Goal: Information Seeking & Learning: Find specific fact

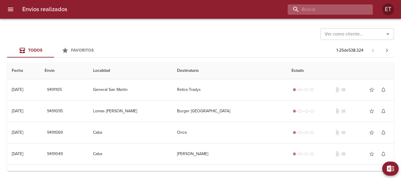
click at [348, 7] on input "buscar" at bounding box center [325, 9] width 75 height 10
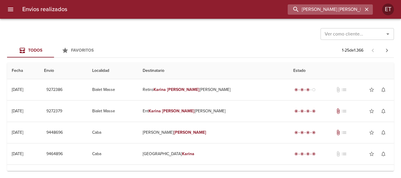
click at [303, 8] on input "[PERSON_NAME] [PERSON_NAME]" at bounding box center [325, 9] width 75 height 10
paste input "9288147"
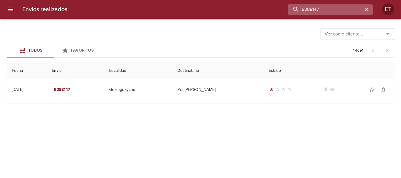
click at [324, 9] on input "9288147" at bounding box center [325, 9] width 75 height 10
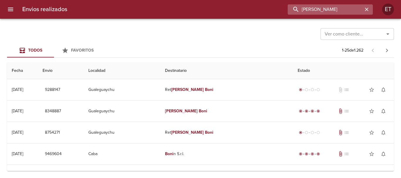
click at [305, 7] on input "[PERSON_NAME]" at bounding box center [325, 9] width 75 height 10
type input "dev [PERSON_NAME]"
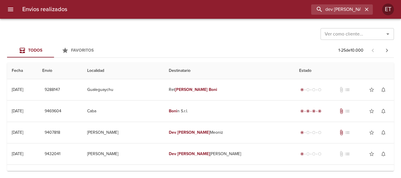
click at [367, 9] on icon "button" at bounding box center [367, 10] width 4 height 4
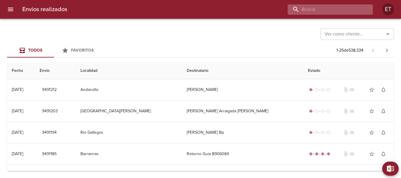
click at [355, 6] on input "buscar" at bounding box center [325, 9] width 75 height 10
paste input "9348211"
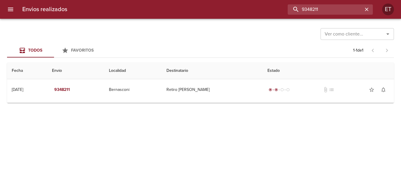
drag, startPoint x: 332, startPoint y: 7, endPoint x: 145, endPoint y: 16, distance: 188.0
click at [145, 16] on div "Envios realizados 9348211 ET" at bounding box center [200, 9] width 401 height 19
type input "[PERSON_NAME]"
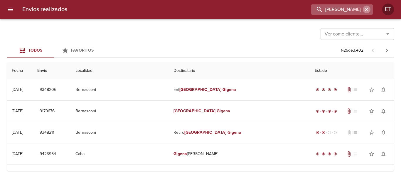
click at [368, 11] on icon "button" at bounding box center [367, 9] width 6 height 6
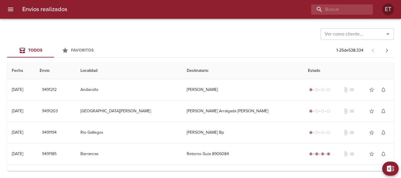
click at [190, 37] on div "Ver como cliente... Ver como cliente..." at bounding box center [200, 33] width 387 height 15
